Goal: Task Accomplishment & Management: Manage account settings

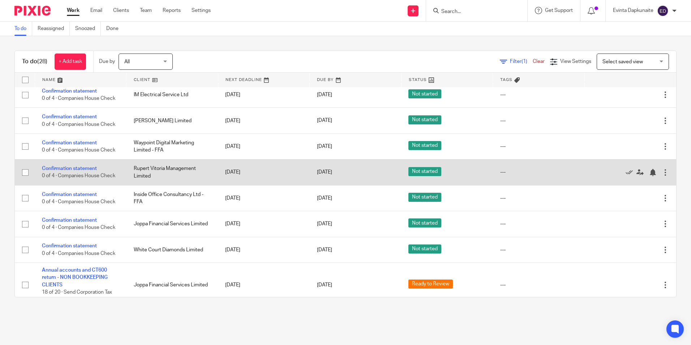
scroll to position [253, 0]
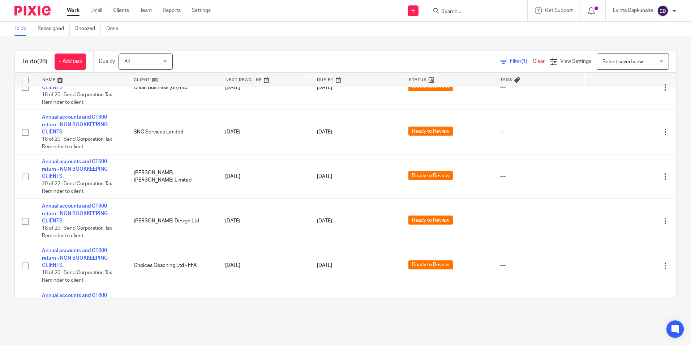
click at [527, 316] on main "To do Reassigned Snoozed Done To do (28) + Add task Due by All All Today Tomorr…" at bounding box center [345, 172] width 691 height 345
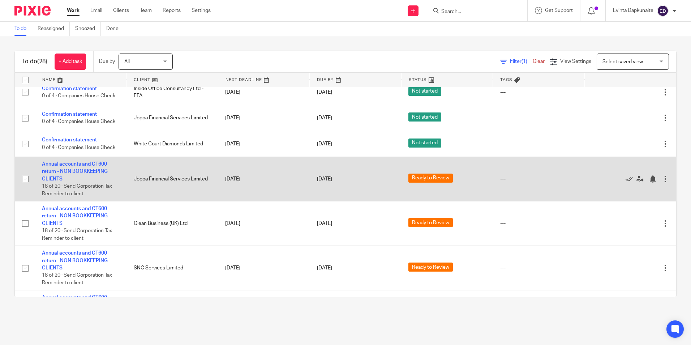
scroll to position [289, 0]
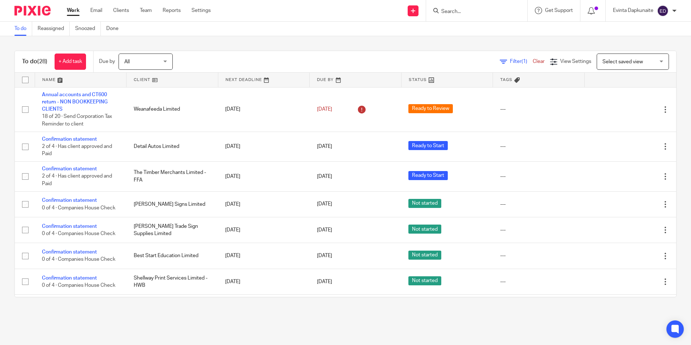
click at [487, 17] on div at bounding box center [476, 10] width 101 height 21
click at [481, 13] on input "Search" at bounding box center [473, 12] width 65 height 7
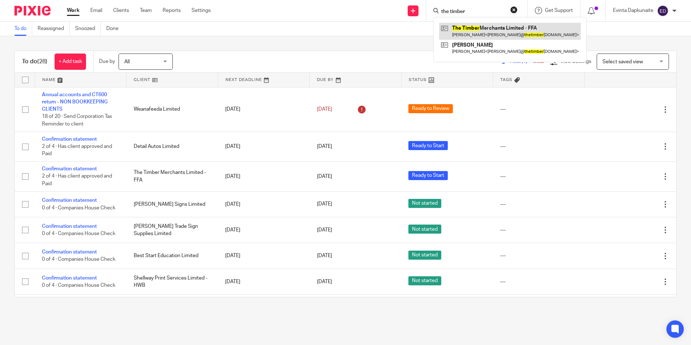
type input "the timber"
click at [472, 31] on link at bounding box center [510, 31] width 142 height 17
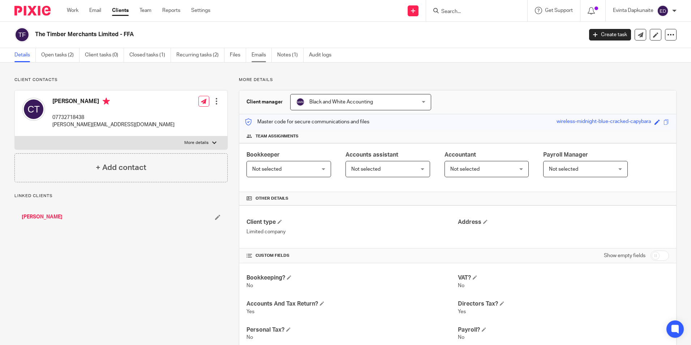
click at [269, 52] on link "Emails" at bounding box center [262, 55] width 20 height 14
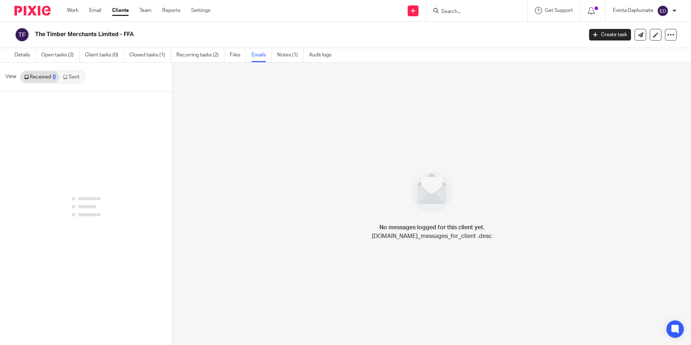
click at [79, 79] on link "Sent" at bounding box center [71, 77] width 25 height 12
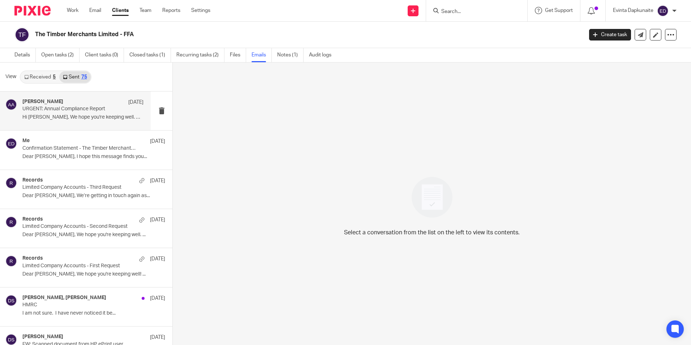
click at [71, 121] on div "Adam Abdulla 15 Sep URGENT: Annual Compliance Report Hi Chris, We hope you're k…" at bounding box center [82, 111] width 121 height 24
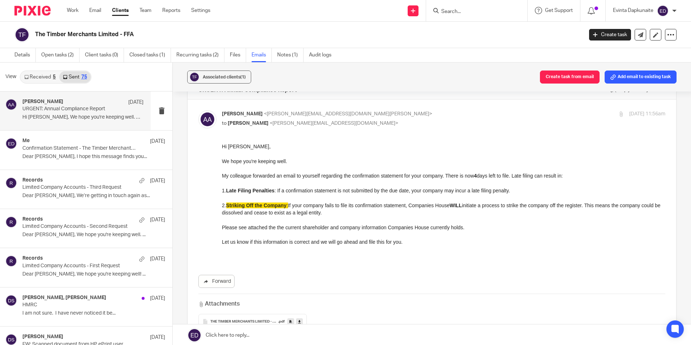
scroll to position [36, 0]
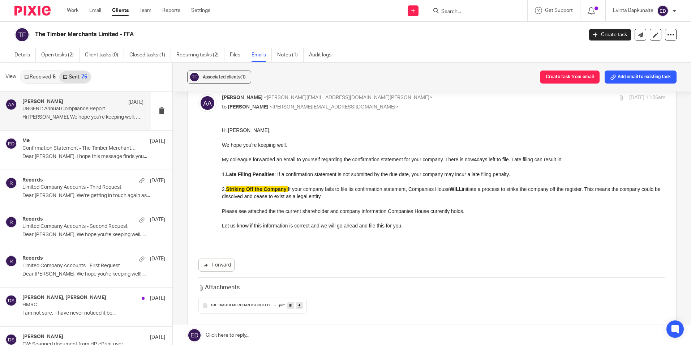
click at [52, 79] on link "Received 5" at bounding box center [40, 77] width 39 height 12
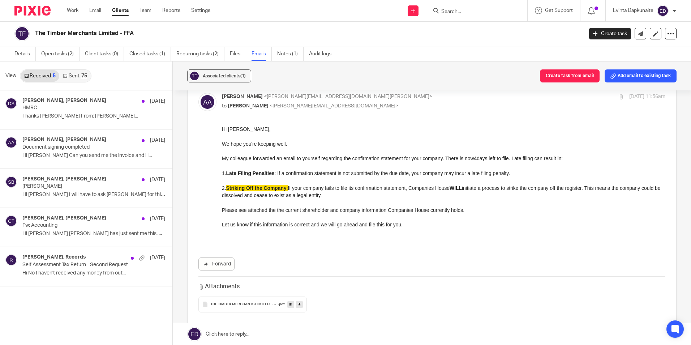
click at [73, 74] on link "Sent 75" at bounding box center [74, 76] width 31 height 12
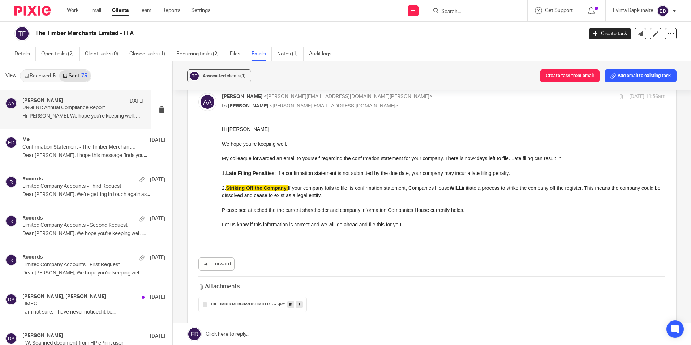
scroll to position [108, 0]
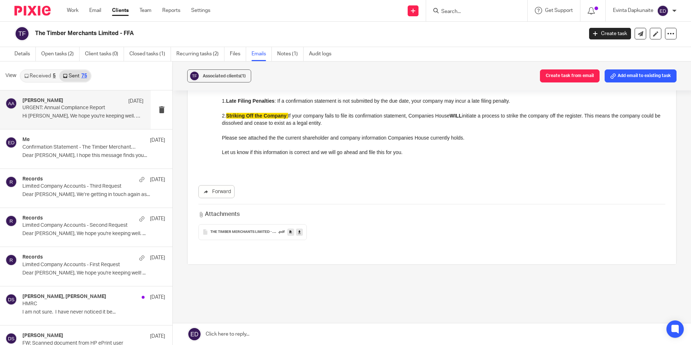
click at [220, 236] on div "THE TIMBER MERCHANTS LIMITED - Confirmation Statement details made up to 020920…" at bounding box center [252, 232] width 108 height 16
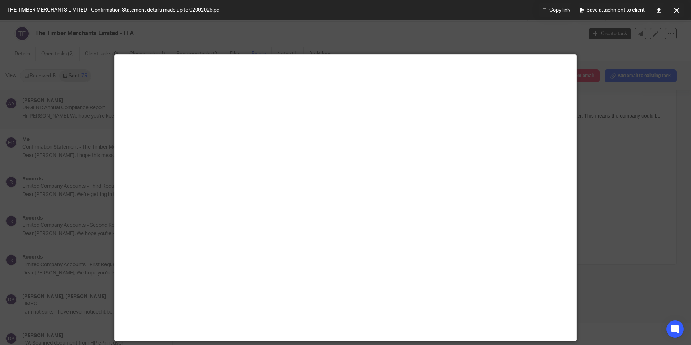
click at [608, 159] on div at bounding box center [345, 172] width 691 height 345
click at [602, 160] on div at bounding box center [345, 172] width 691 height 345
click at [673, 14] on button at bounding box center [676, 10] width 14 height 14
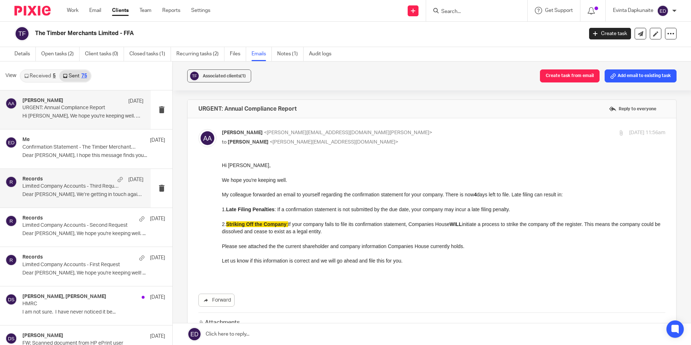
scroll to position [0, 0]
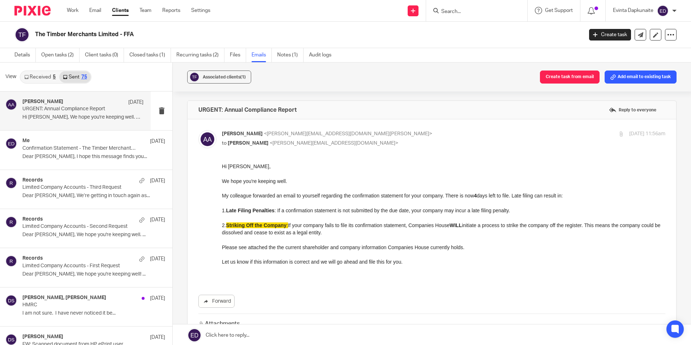
click at [129, 59] on ul "Details Open tasks (2) Client tasks (0) Closed tasks (1) Recurring tasks (2) Fi…" at bounding box center [178, 55] width 328 height 14
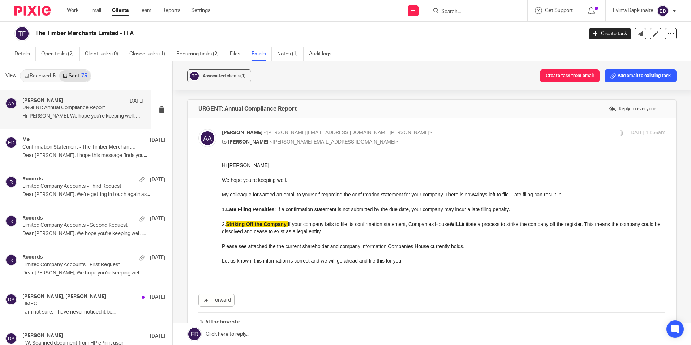
click at [42, 83] on div "View Received 5 Sent 75" at bounding box center [86, 75] width 172 height 29
click at [43, 78] on link "Received 5" at bounding box center [40, 76] width 39 height 12
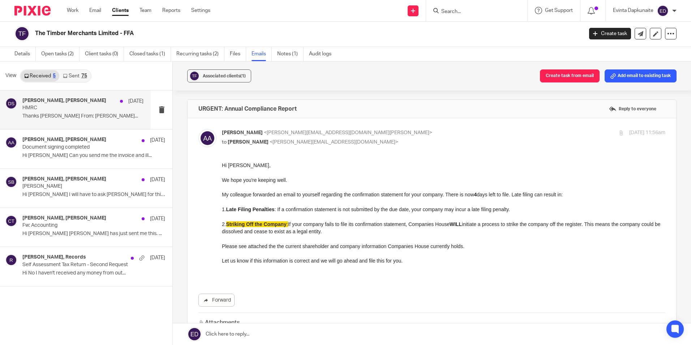
click at [31, 124] on div "Chris Trendall, Donna Sharp 6 Feb HMRC Thanks Donna From: Donna Sharp..." at bounding box center [75, 109] width 151 height 39
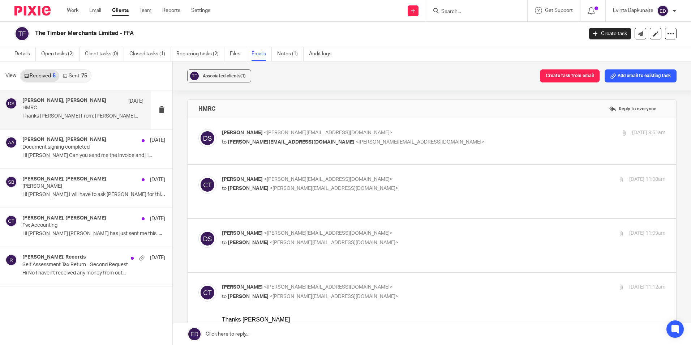
click at [471, 145] on p "to chris@thetimbermerchants.co.uk <chris@thetimbermerchants.co.uk>" at bounding box center [370, 142] width 296 height 8
checkbox input "true"
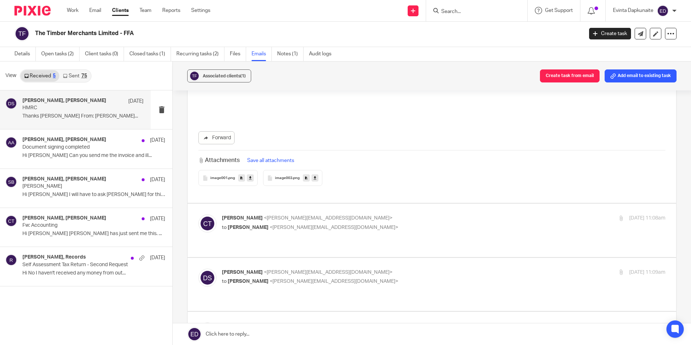
scroll to position [398, 0]
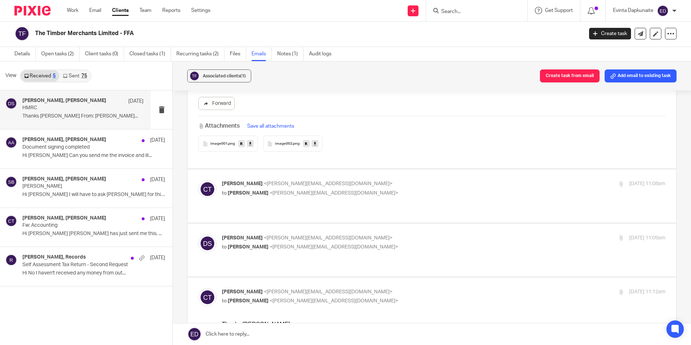
click at [389, 180] on p "Chris Trendall <chris@thetimbermerchants.co.uk>" at bounding box center [370, 184] width 296 height 8
checkbox input "true"
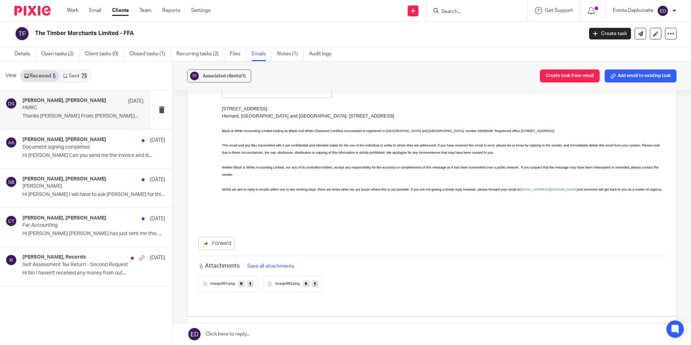
scroll to position [867, 0]
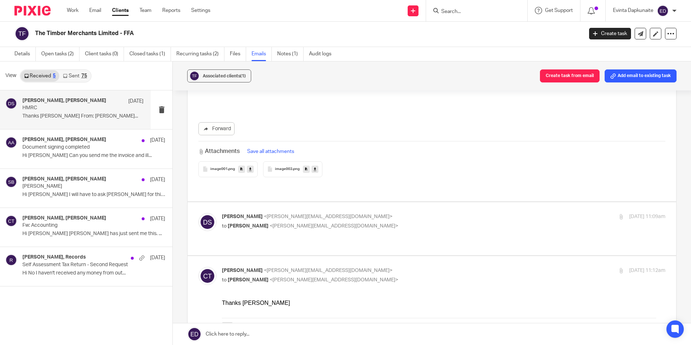
click at [411, 222] on p "to Chris Trendall <chris@thetimbermerchants.co.uk>" at bounding box center [370, 226] width 296 height 8
checkbox input "true"
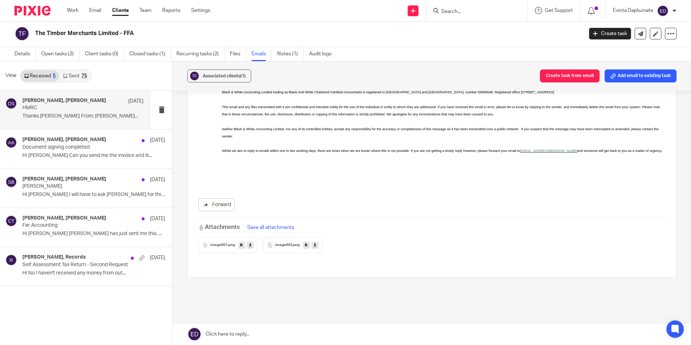
scroll to position [1967, 0]
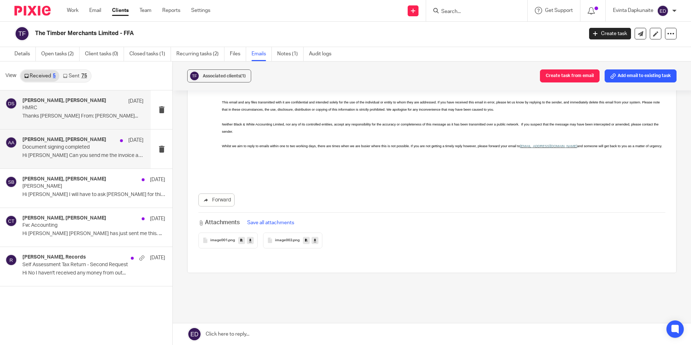
click at [110, 153] on p "Hi Adam Can you send me the invoice and ill..." at bounding box center [82, 156] width 121 height 6
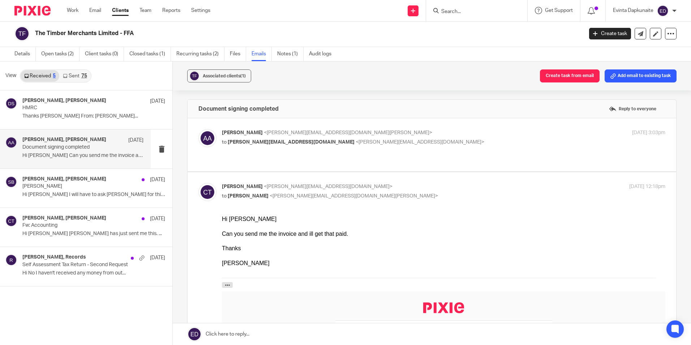
scroll to position [0, 0]
click at [420, 132] on p "Adam Abdulla <adam@blackandwhiteaccounting.co.uk>" at bounding box center [370, 133] width 296 height 8
checkbox input "true"
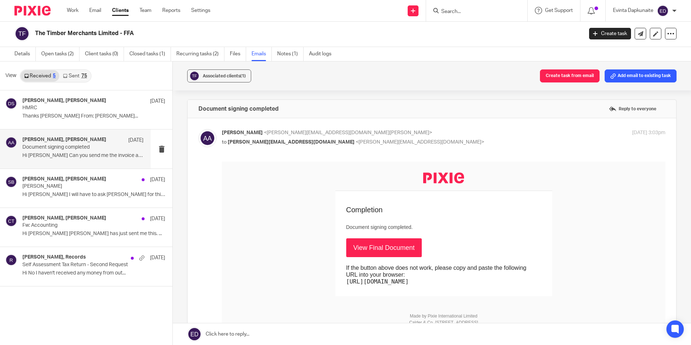
scroll to position [181, 0]
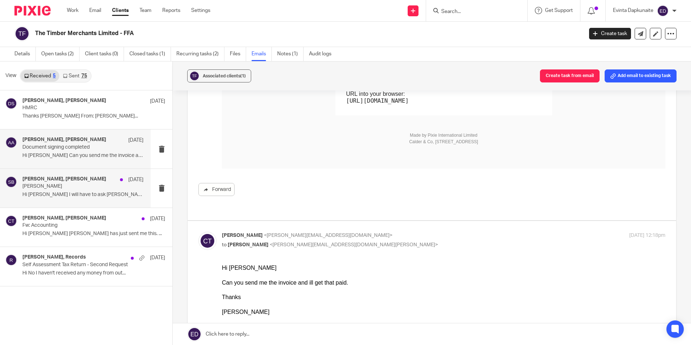
click at [66, 203] on div "Samantha Branch, Mike Wallace 1 Aug 2024 Vincent Timber Hi Sam I will have to a…" at bounding box center [75, 188] width 151 height 39
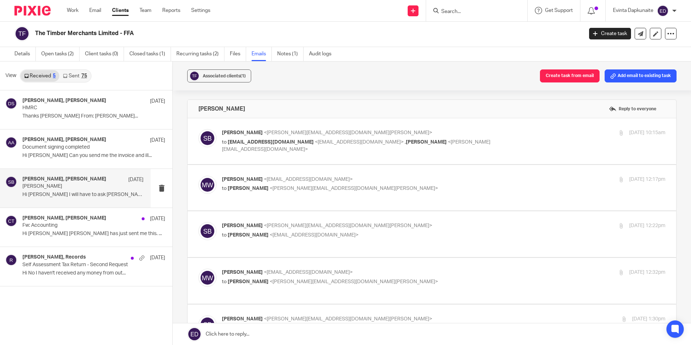
scroll to position [0, 0]
click at [64, 233] on p "Hi Sam Mike Wallace has just sent me this. ..." at bounding box center [82, 234] width 121 height 6
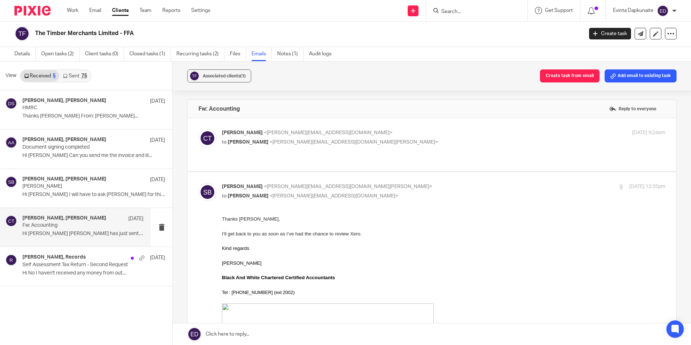
click at [454, 146] on div "Chris Trendall <chris@thetimbermerchants.co.uk> to Samantha Branch <samantha@bl…" at bounding box center [443, 138] width 443 height 18
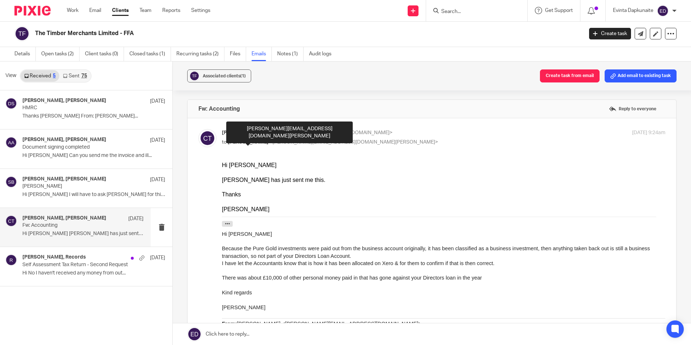
click at [254, 140] on span "Samantha Branch" at bounding box center [248, 142] width 41 height 5
checkbox input "false"
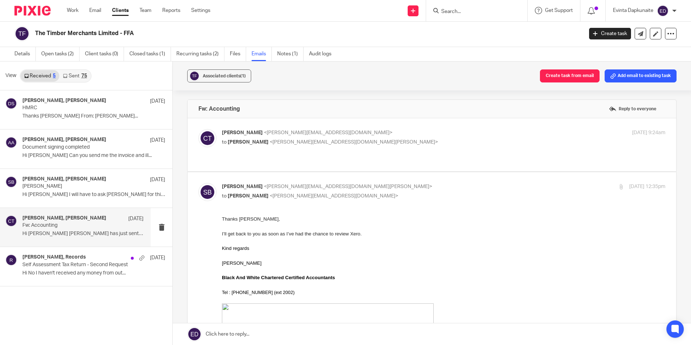
click at [110, 303] on div "Chris Trendall, Donna Sharp 6 Feb HMRC Thanks Donna From: Donna Sharp... Chris …" at bounding box center [86, 217] width 172 height 254
drag, startPoint x: 110, startPoint y: 303, endPoint x: 85, endPoint y: 279, distance: 34.5
click at [85, 279] on div "Chris Trendall, Records 17 Jun 2024 Self Assessment Tax Return - Second Request…" at bounding box center [75, 266] width 151 height 39
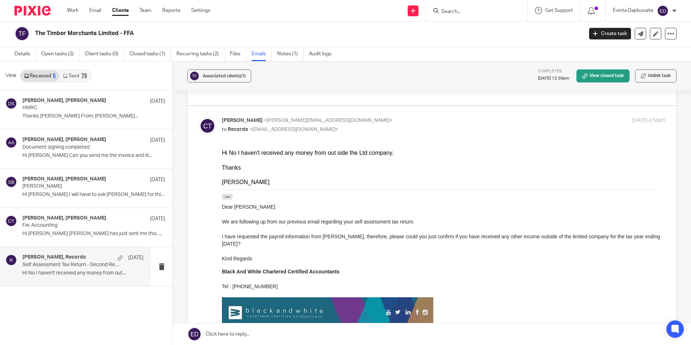
scroll to position [36, 0]
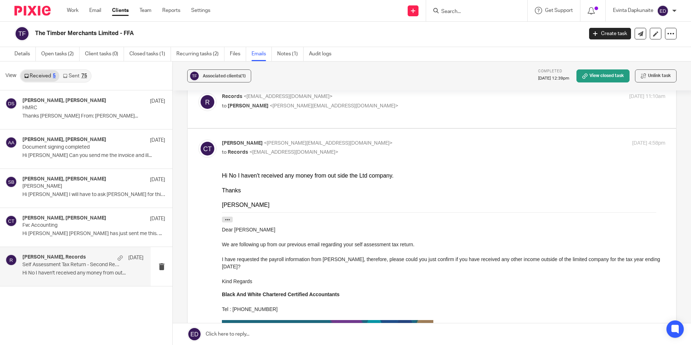
click at [374, 112] on div "Records <records@blackandwhiteaccounting.co.uk> to Chris Trendall <chris@thetim…" at bounding box center [431, 105] width 467 height 24
click at [369, 113] on div "Records <records@blackandwhiteaccounting.co.uk> to Chris Trendall <chris@thetim…" at bounding box center [431, 105] width 467 height 24
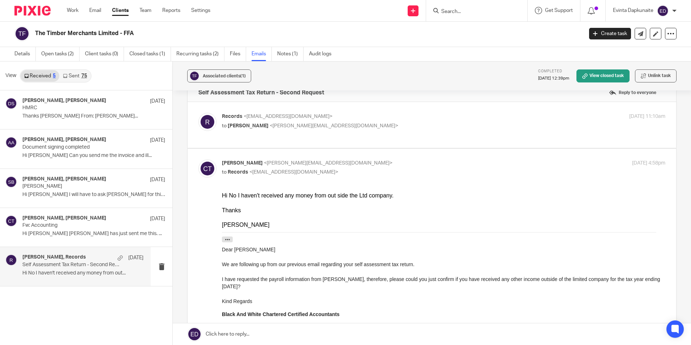
scroll to position [0, 0]
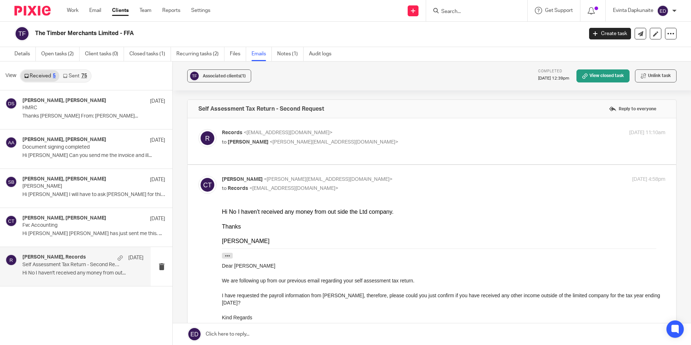
click at [365, 149] on div "Records <records@blackandwhiteaccounting.co.uk> to Chris Trendall <chris@thetim…" at bounding box center [431, 141] width 467 height 24
click at [361, 135] on p "Records <records@blackandwhiteaccounting.co.uk>" at bounding box center [370, 133] width 296 height 8
checkbox input "true"
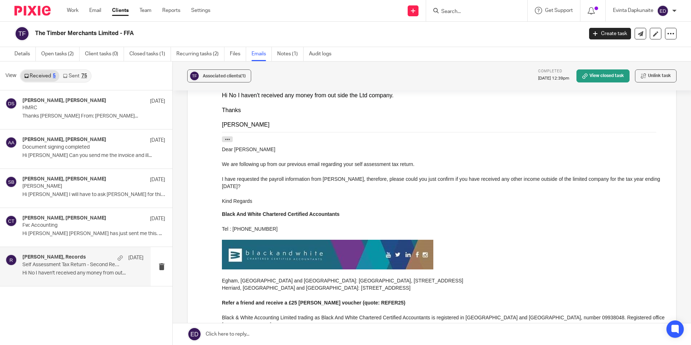
scroll to position [406, 0]
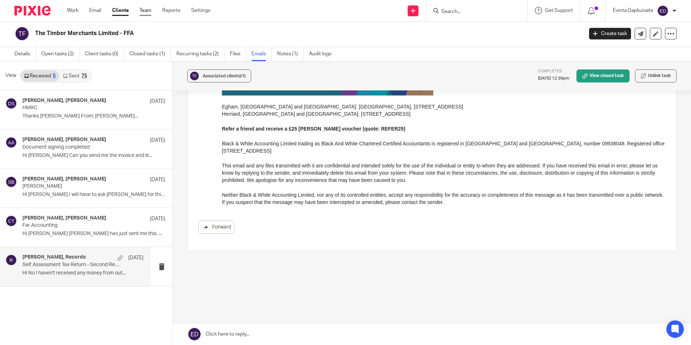
click at [148, 9] on link "Team" at bounding box center [146, 10] width 12 height 7
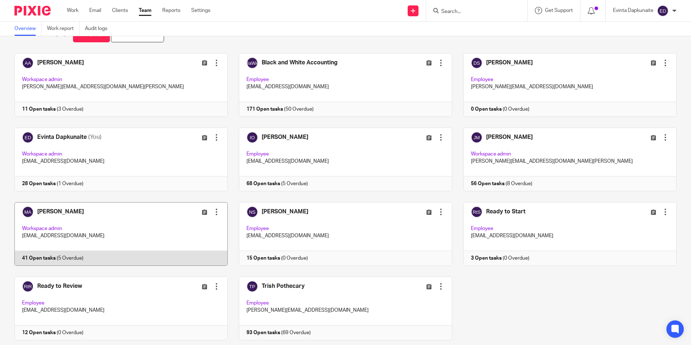
scroll to position [36, 0]
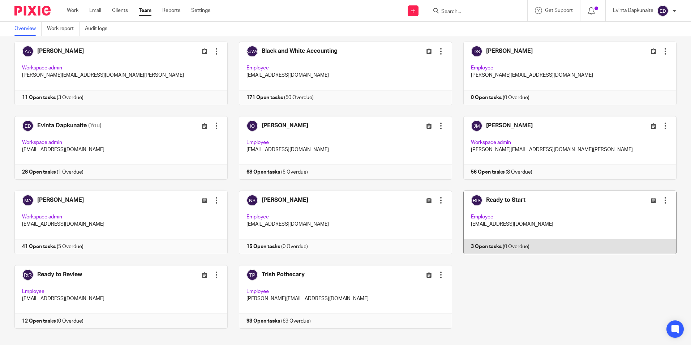
click at [530, 205] on link at bounding box center [564, 222] width 224 height 64
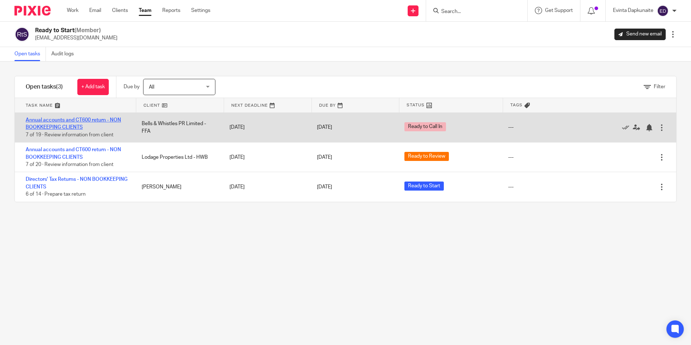
click at [68, 127] on link "Annual accounts and CT600 return - NON BOOKKEEPING CLIENTS" at bounding box center [73, 123] width 95 height 12
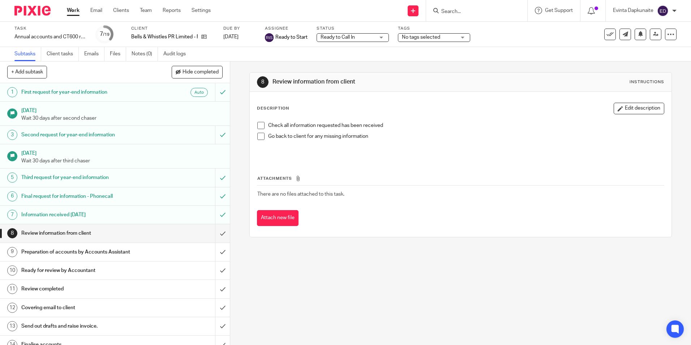
click at [385, 35] on div "Ready to Call In Ready to Call In" at bounding box center [353, 37] width 72 height 9
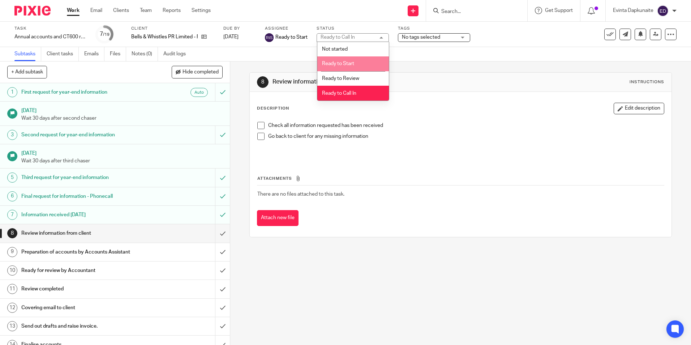
click at [361, 68] on li "Ready to Start" at bounding box center [353, 63] width 72 height 15
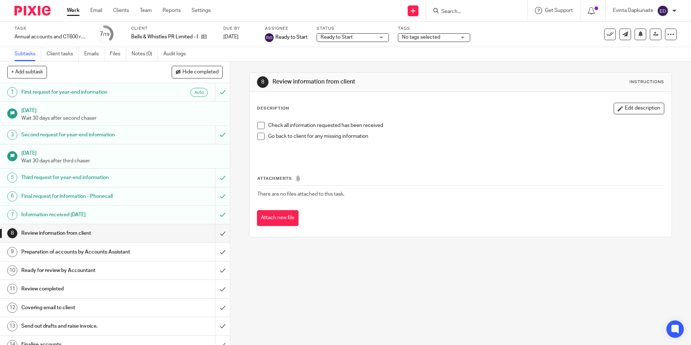
drag, startPoint x: 505, startPoint y: 172, endPoint x: 2, endPoint y: 172, distance: 502.4
click at [504, 172] on div "Attachments There are no files attached to this task. Attach new file" at bounding box center [460, 193] width 407 height 66
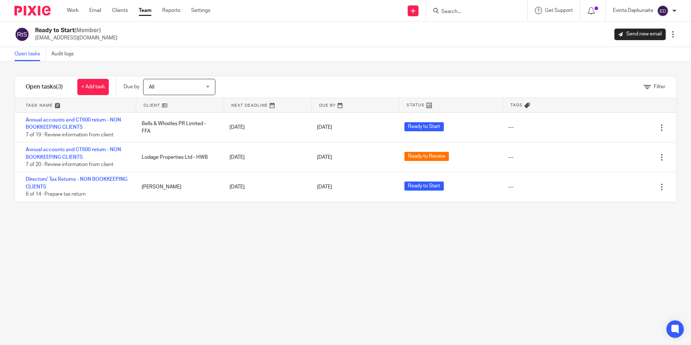
click at [148, 13] on link "Team" at bounding box center [145, 10] width 13 height 7
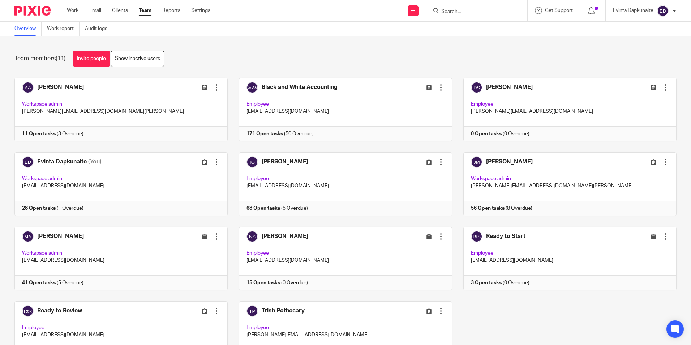
click at [608, 58] on div "Team members (11) Invite people Show inactive users" at bounding box center [345, 59] width 662 height 16
click at [258, 174] on link at bounding box center [340, 184] width 224 height 64
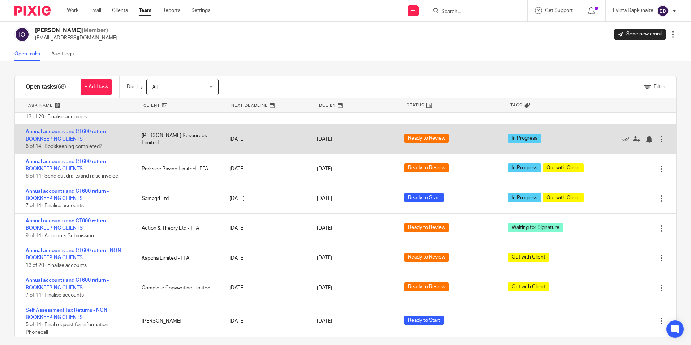
scroll to position [289, 0]
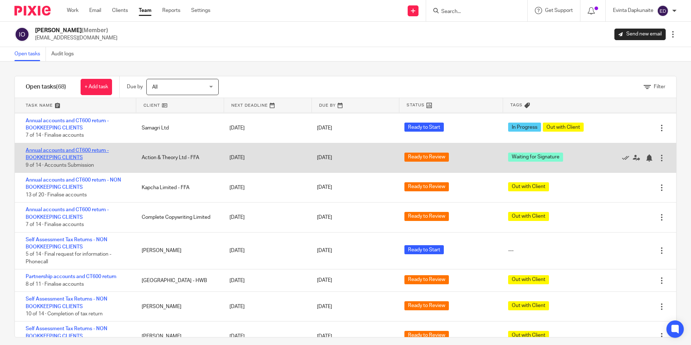
click at [55, 150] on link "Annual accounts and CT600 return - BOOKKEEPING CLIENTS" at bounding box center [67, 154] width 83 height 12
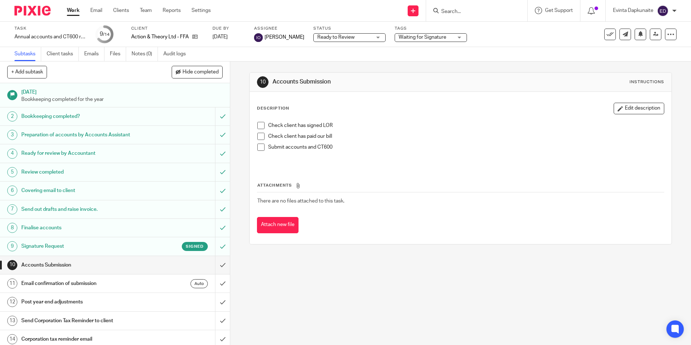
click at [445, 33] on div "Waiting for Signature" at bounding box center [431, 37] width 72 height 9
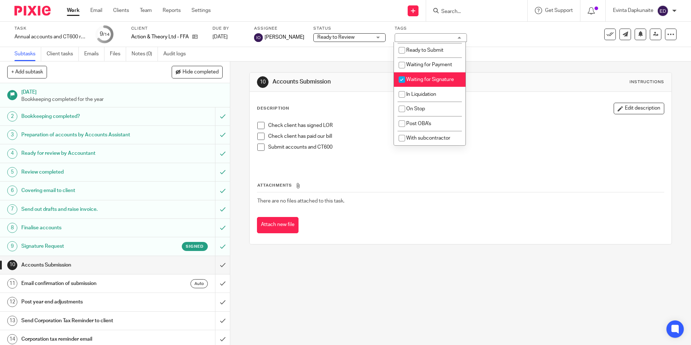
scroll to position [95, 0]
click at [440, 72] on li "Waiting for Signature" at bounding box center [430, 79] width 72 height 15
checkbox input "false"
click at [440, 64] on span "Waiting for Payment" at bounding box center [429, 64] width 46 height 5
checkbox input "true"
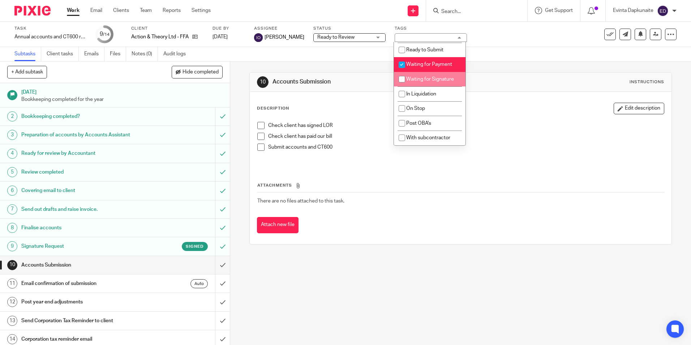
click at [506, 93] on div "Description Edit description Check client has signed LOR Check client has paid …" at bounding box center [460, 168] width 421 height 152
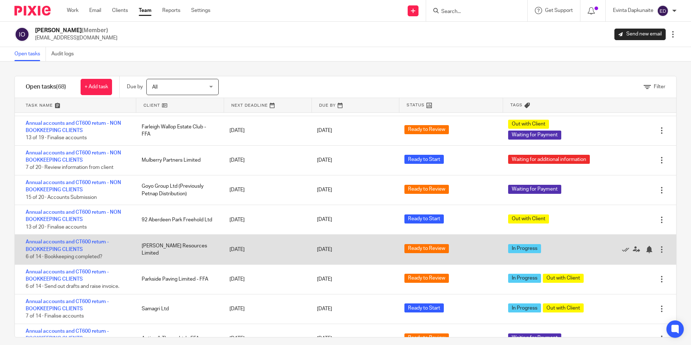
scroll to position [145, 0]
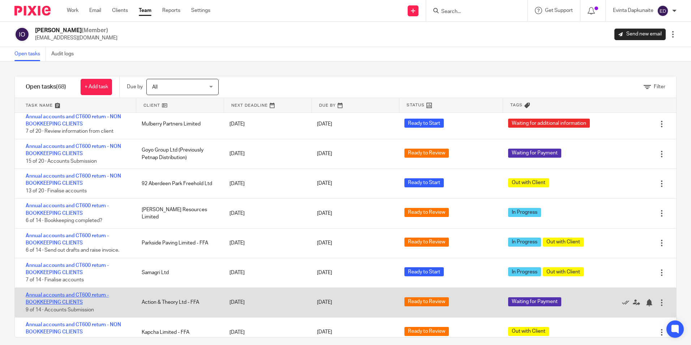
click at [72, 294] on link "Annual accounts and CT600 return - BOOKKEEPING CLIENTS" at bounding box center [67, 298] width 83 height 12
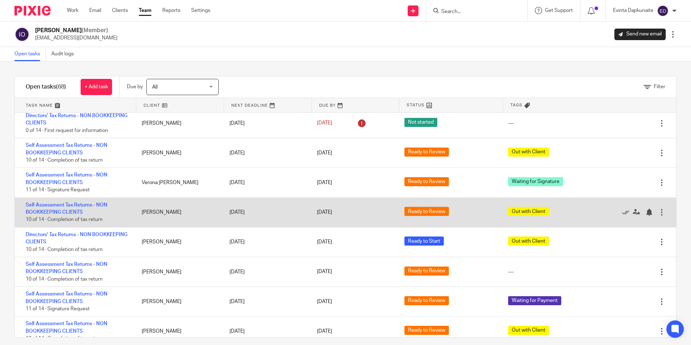
scroll to position [1265, 0]
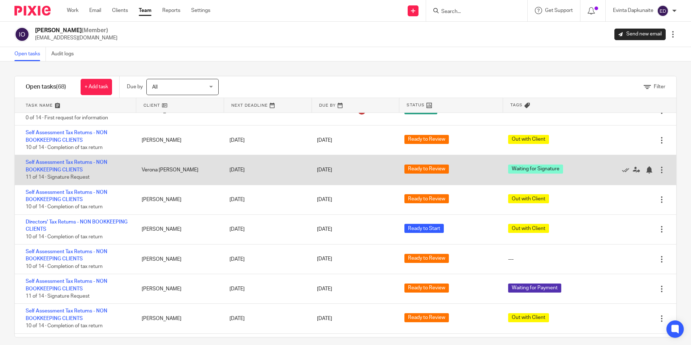
click at [73, 166] on div "Self Assessment Tax Returns - NON BOOKKEEPING CLIENTS 11 of 14 · Signature Requ…" at bounding box center [75, 169] width 120 height 29
click at [72, 163] on link "Self Assessment Tax Returns - NON BOOKKEEPING CLIENTS" at bounding box center [67, 166] width 82 height 12
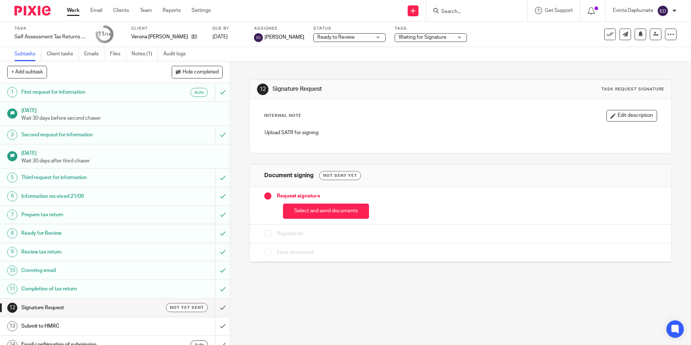
scroll to position [9, 0]
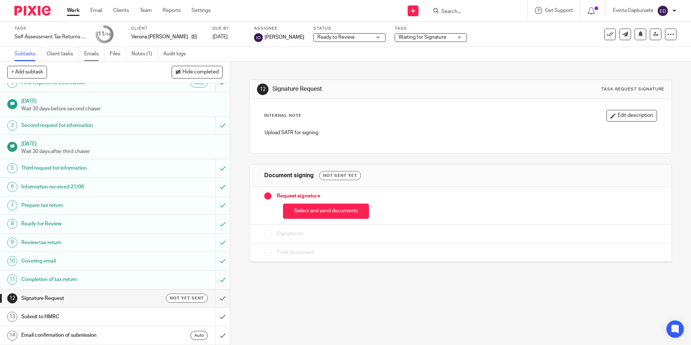
click at [94, 55] on link "Emails" at bounding box center [94, 54] width 20 height 14
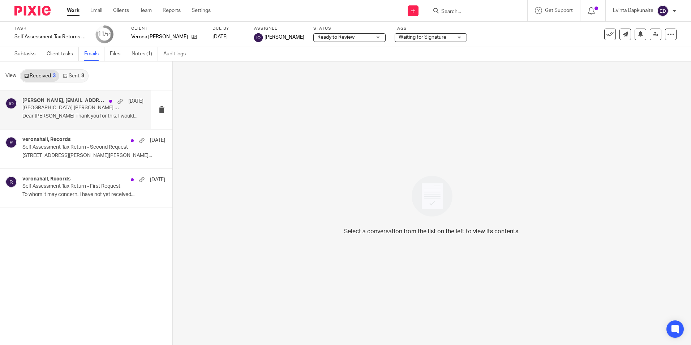
click at [83, 113] on p "Dear [PERSON_NAME] Thank you for this. I would..." at bounding box center [82, 116] width 121 height 6
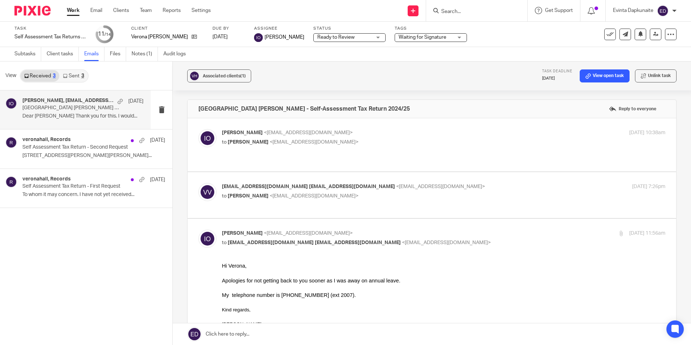
click at [379, 141] on p "to Verona Hall <veronahall@btinternet.com>" at bounding box center [370, 142] width 296 height 8
checkbox input "true"
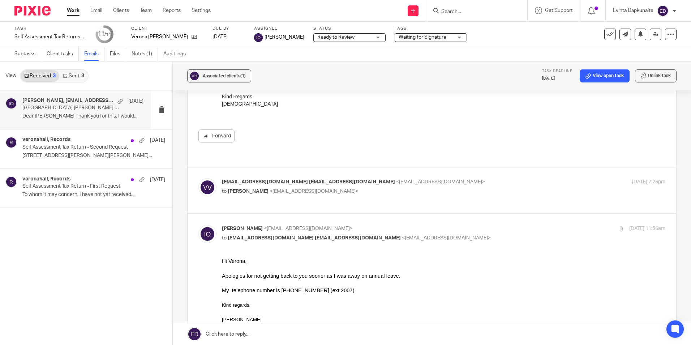
scroll to position [289, 0]
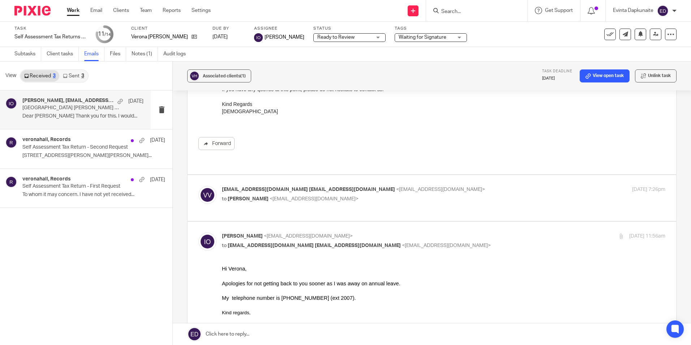
click at [464, 208] on label at bounding box center [432, 198] width 489 height 46
click at [198, 186] on input "checkbox" at bounding box center [198, 185] width 0 height 0
checkbox input "true"
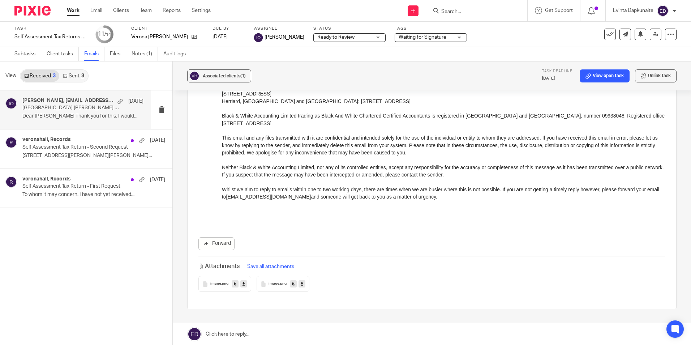
scroll to position [1661, 0]
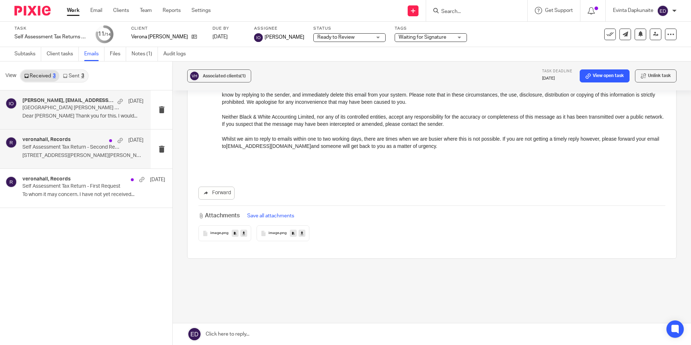
click at [85, 151] on div "veronahall, Records 30 May Self Assessment Tax Return - Second Request 28 Cranf…" at bounding box center [82, 149] width 121 height 24
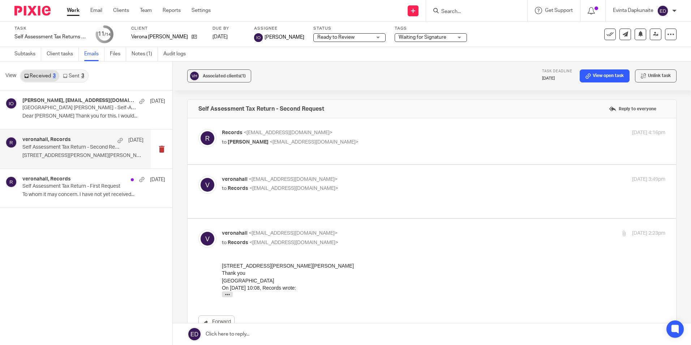
scroll to position [0, 0]
click at [146, 7] on div "Work Email Clients Team Reports Settings Work Email Clients Team Reports Settin…" at bounding box center [141, 10] width 162 height 21
click at [147, 7] on div "Work Email Clients Team Reports Settings Work Email Clients Team Reports Settin…" at bounding box center [141, 10] width 162 height 21
drag, startPoint x: 147, startPoint y: 7, endPoint x: 147, endPoint y: 14, distance: 8.0
click at [147, 10] on link "Team" at bounding box center [146, 10] width 12 height 7
